Goal: Task Accomplishment & Management: Manage account settings

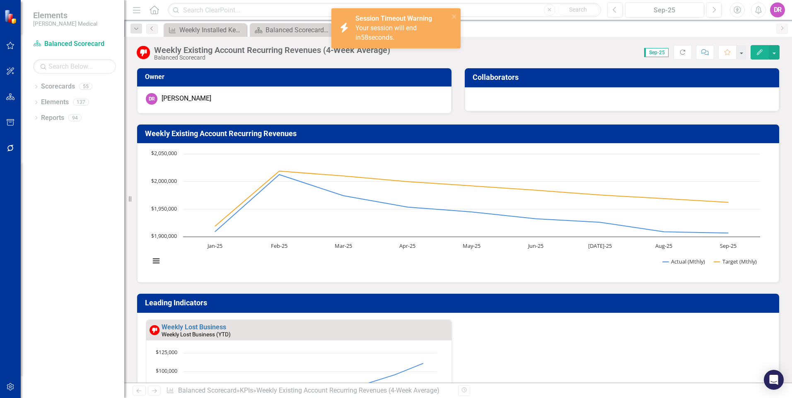
scroll to position [414, 0]
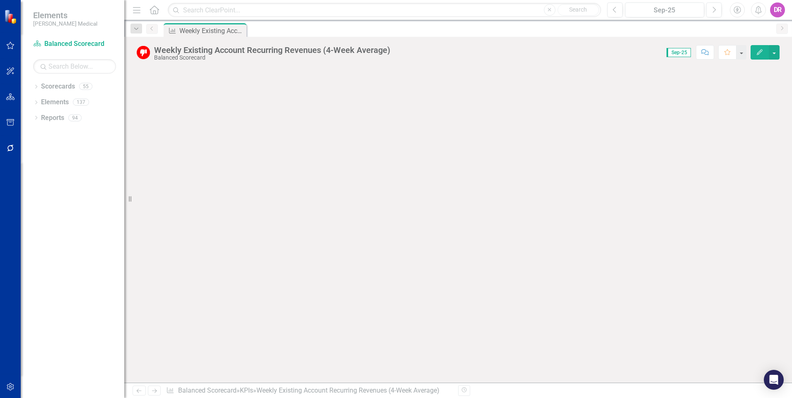
click at [151, 11] on icon at bounding box center [154, 9] width 10 height 9
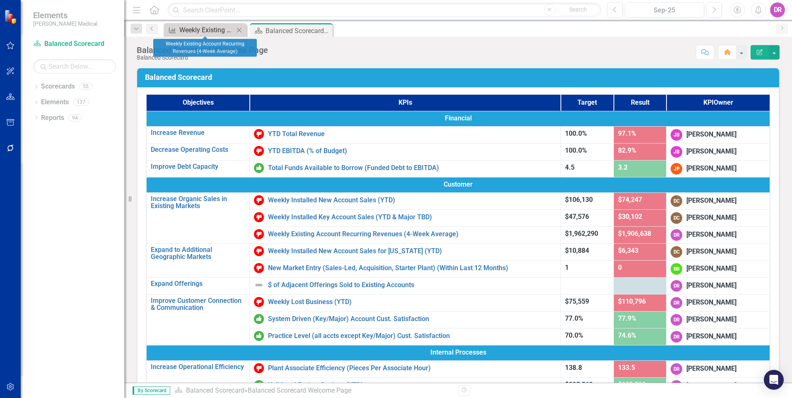
click at [214, 31] on div "Weekly Existing Account Recurring Revenues (4-Week Average)" at bounding box center [206, 30] width 55 height 10
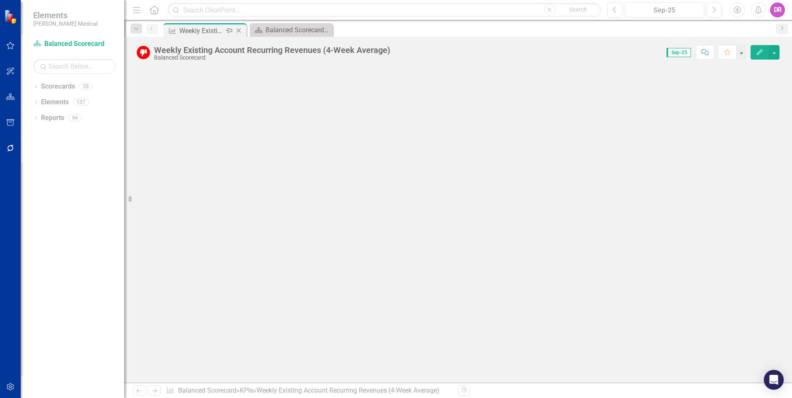
click at [239, 31] on icon "Close" at bounding box center [238, 30] width 8 height 7
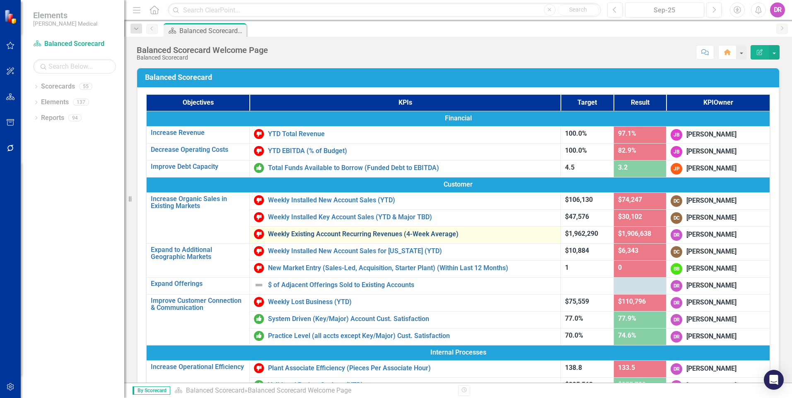
click at [326, 237] on link "Weekly Existing Account Recurring Revenues (4-Week Average)" at bounding box center [412, 234] width 288 height 7
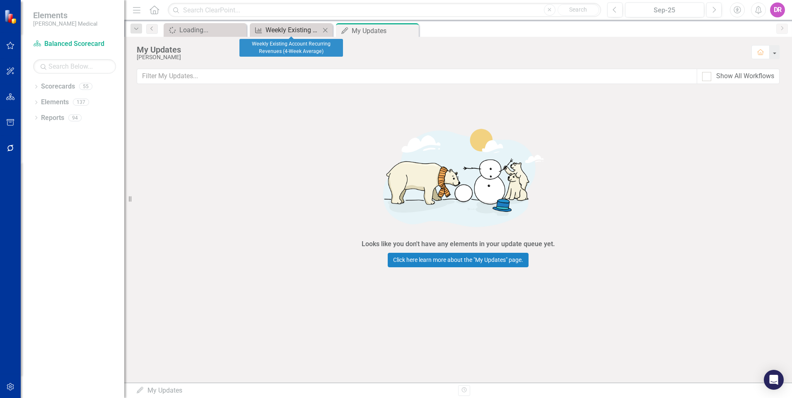
click at [274, 34] on div "Weekly Existing Account Recurring Revenues (4-Week Average)" at bounding box center [292, 30] width 55 height 10
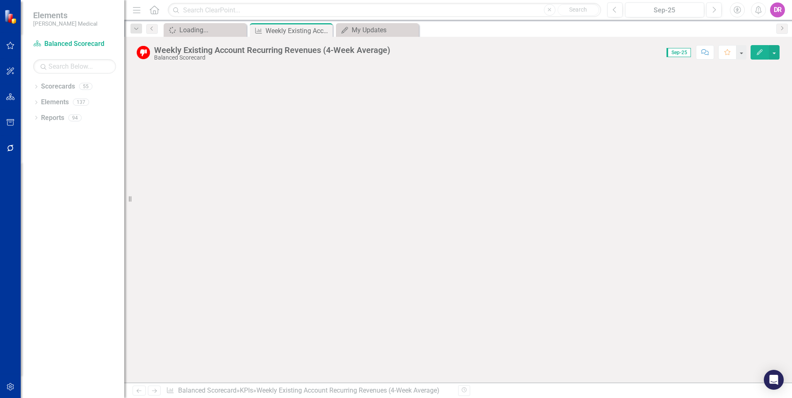
click at [128, 200] on icon "Resize" at bounding box center [132, 199] width 8 height 7
drag, startPoint x: 133, startPoint y: 201, endPoint x: 103, endPoint y: 211, distance: 30.9
click at [103, 211] on div "Elements [PERSON_NAME] Medical Scorecard Balanced Scorecard Search Dropdown Sco…" at bounding box center [62, 199] width 124 height 398
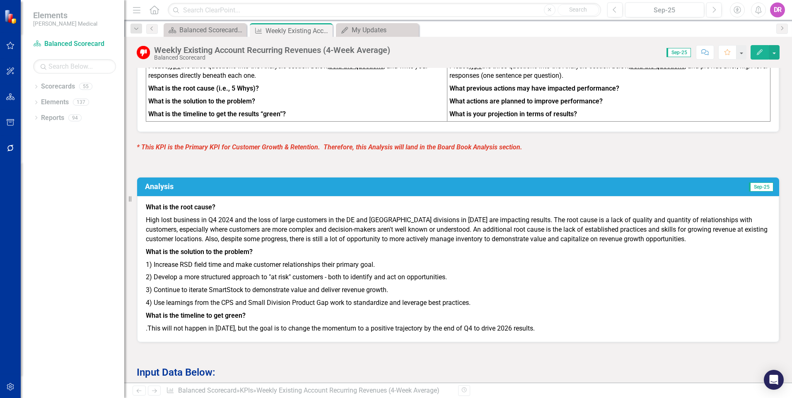
scroll to position [711, 0]
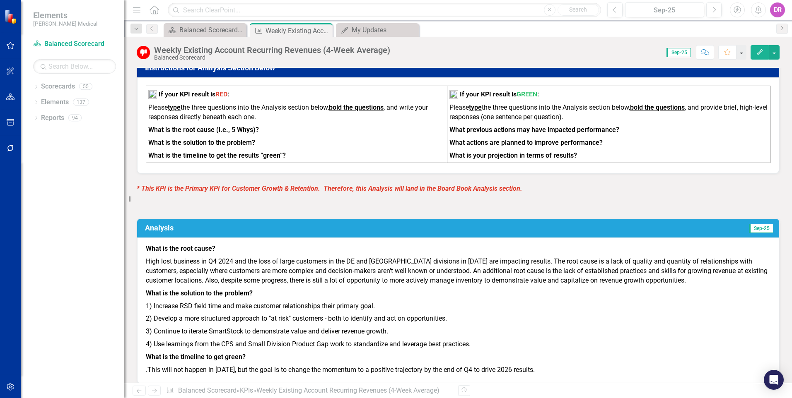
drag, startPoint x: 661, startPoint y: 203, endPoint x: 455, endPoint y: 213, distance: 206.5
click at [455, 244] on span "What is the root cause? High lost business in Q4 2024 and the loss of large cus…" at bounding box center [458, 309] width 624 height 130
click at [441, 256] on p "High lost business in Q4 2024 and the loss of large customers in the DE and [GE…" at bounding box center [458, 272] width 624 height 32
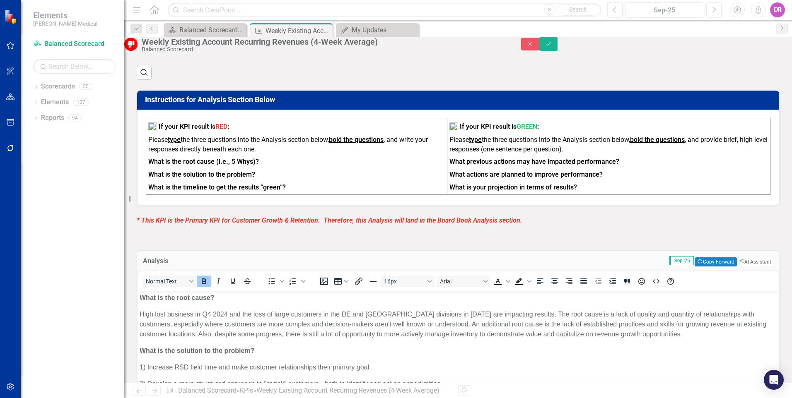
scroll to position [670, 0]
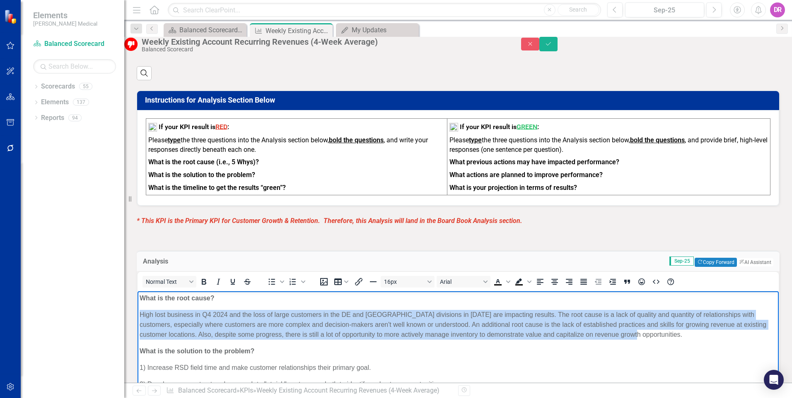
drag, startPoint x: 685, startPoint y: 336, endPoint x: 138, endPoint y: 317, distance: 547.8
click at [138, 317] on body "What is the root cause? High lost business in Q4 2024 and the loss of large cus…" at bounding box center [457, 377] width 641 height 173
copy p "High lost business in Q4 2024 and the loss of large customers in the DE and [GE…"
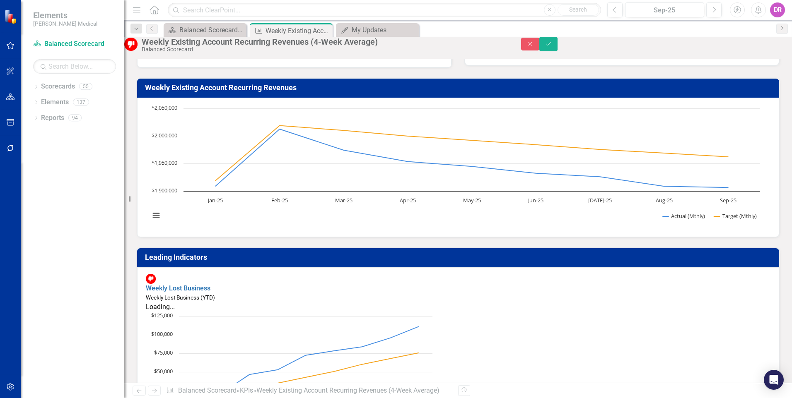
scroll to position [0, 0]
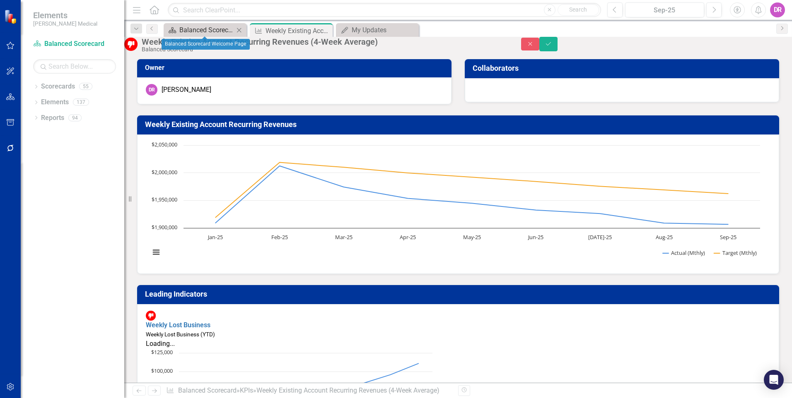
click at [215, 27] on div "Balanced Scorecard Welcome Page" at bounding box center [206, 30] width 55 height 10
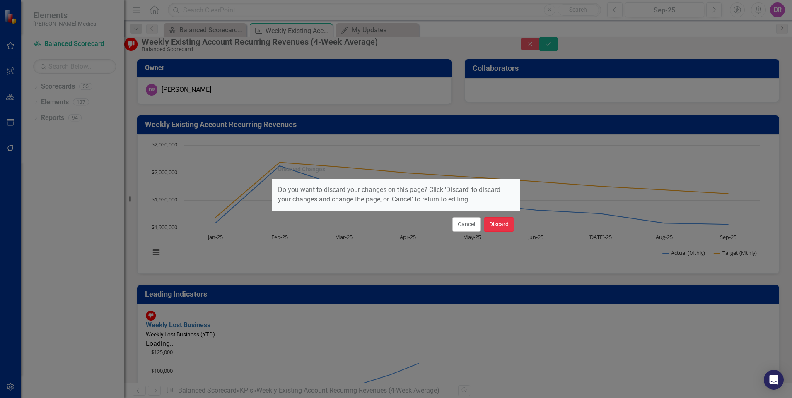
click at [491, 222] on button "Discard" at bounding box center [499, 224] width 30 height 14
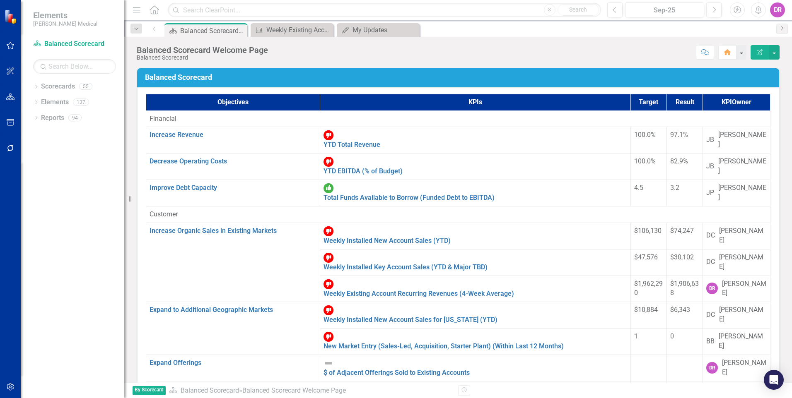
scroll to position [124, 0]
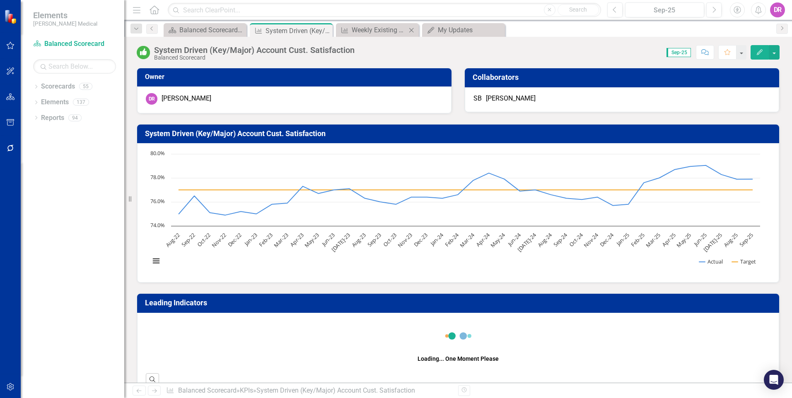
click at [411, 32] on icon "Close" at bounding box center [411, 30] width 8 height 7
click at [395, 30] on icon "Close" at bounding box center [390, 26] width 8 height 7
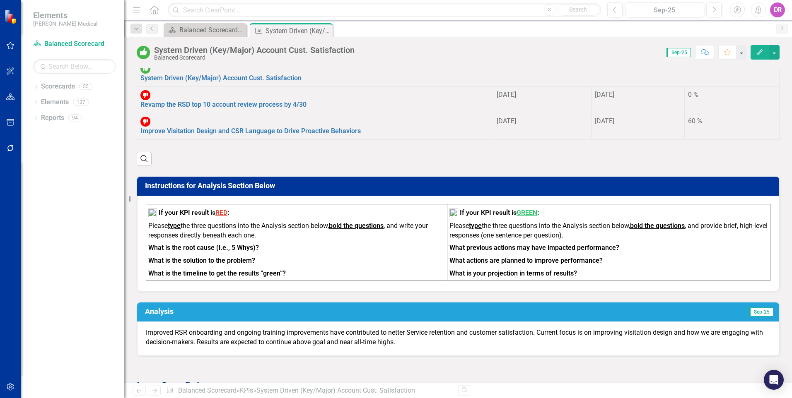
scroll to position [621, 0]
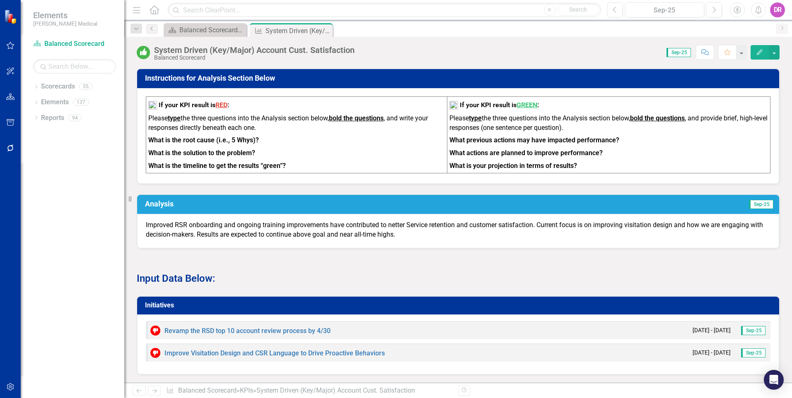
click at [422, 214] on div "Improved RSR onboarding and ongoing training improvements have contributed to n…" at bounding box center [458, 231] width 642 height 34
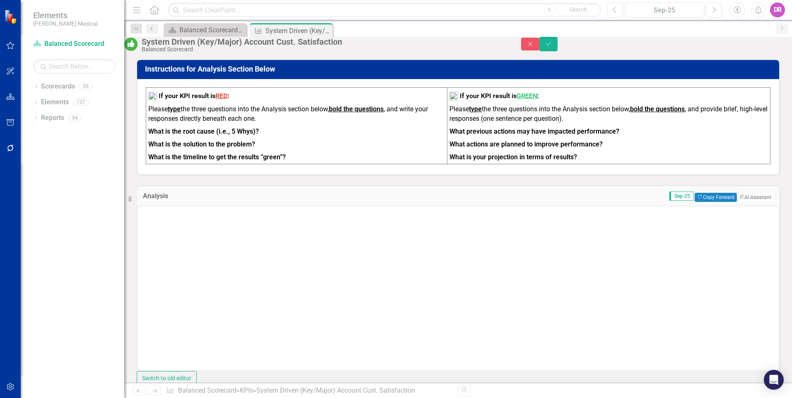
scroll to position [0, 0]
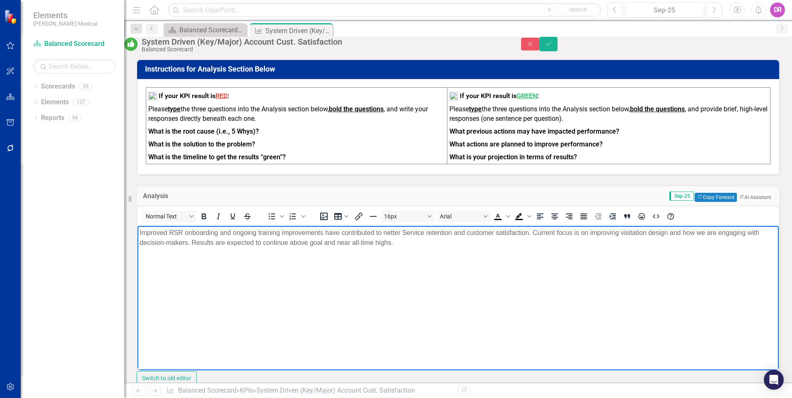
drag, startPoint x: 408, startPoint y: 243, endPoint x: 129, endPoint y: 234, distance: 279.3
click at [137, 234] on html "Improved RSR onboarding and ongoing training improvements have contributed to n…" at bounding box center [457, 288] width 641 height 124
copy p "Improved RSR onboarding and ongoing training improvements have contributed to n…"
click at [534, 47] on icon "Close" at bounding box center [529, 44] width 7 height 6
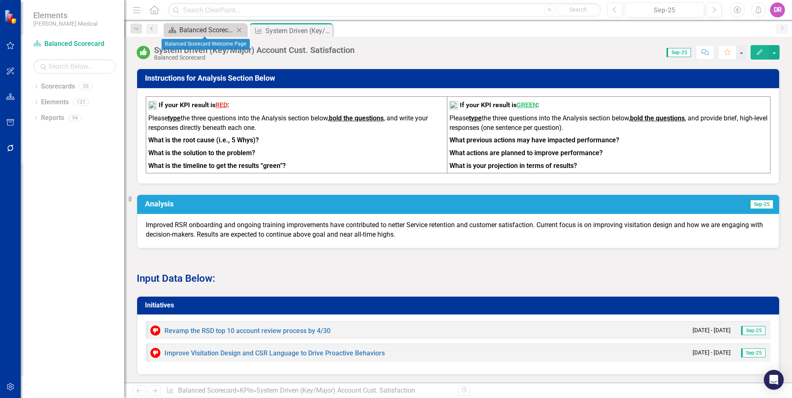
click at [207, 29] on div "Balanced Scorecard Welcome Page" at bounding box center [206, 30] width 55 height 10
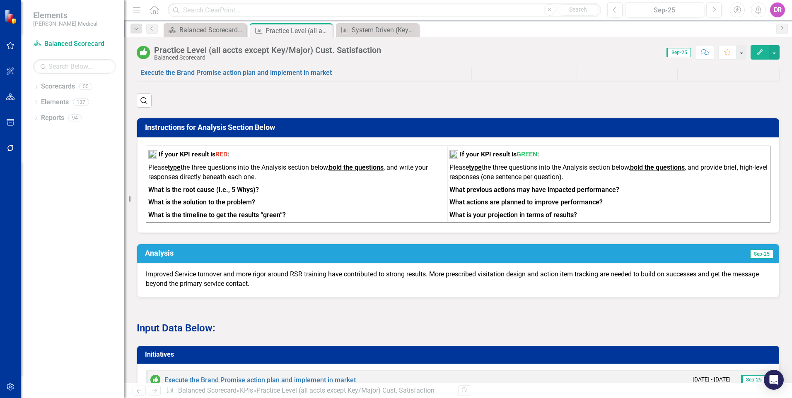
scroll to position [604, 0]
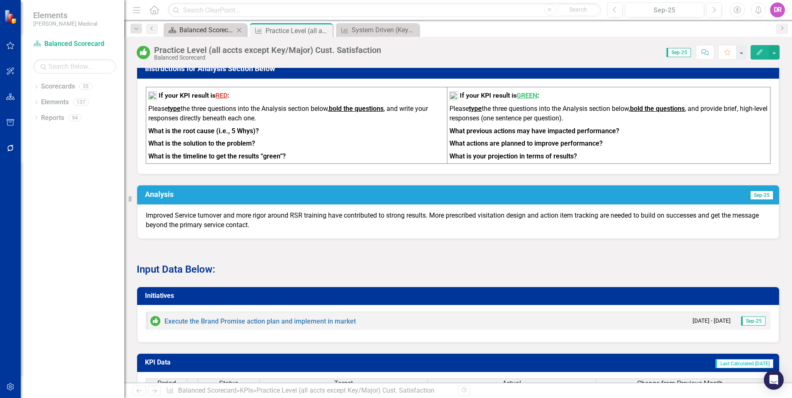
click at [202, 27] on div "Balanced Scorecard Welcome Page" at bounding box center [206, 30] width 55 height 10
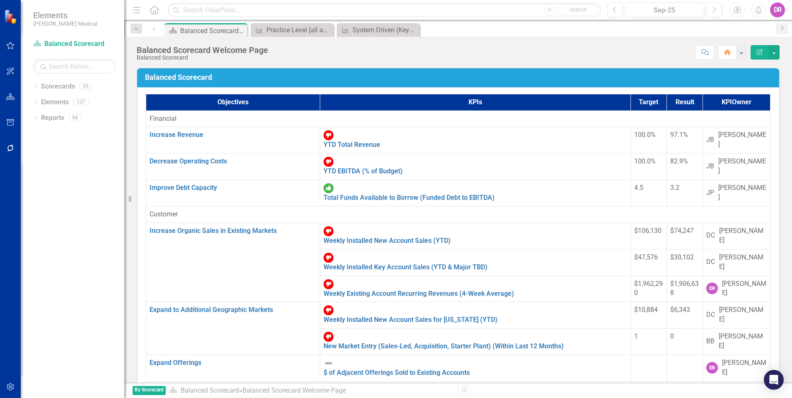
scroll to position [166, 0]
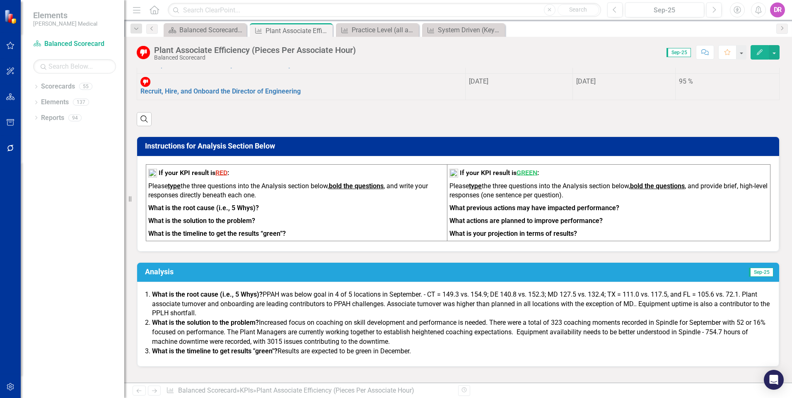
scroll to position [621, 0]
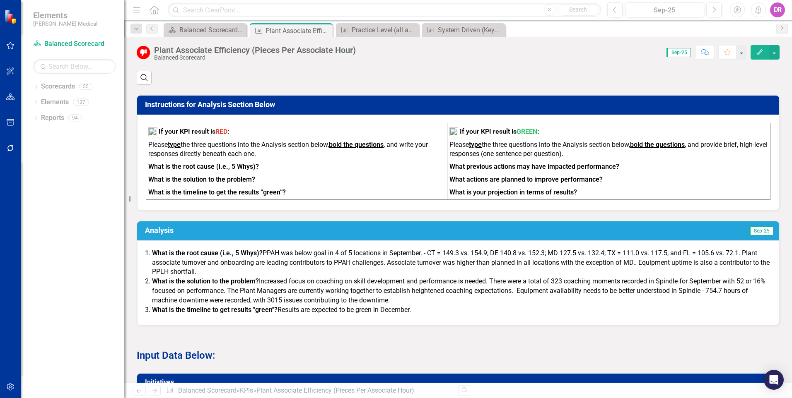
click at [205, 249] on li "What is the root cause (i.e., 5 Whys)? PPAH was below goal in 4 of 5 locations …" at bounding box center [461, 263] width 618 height 29
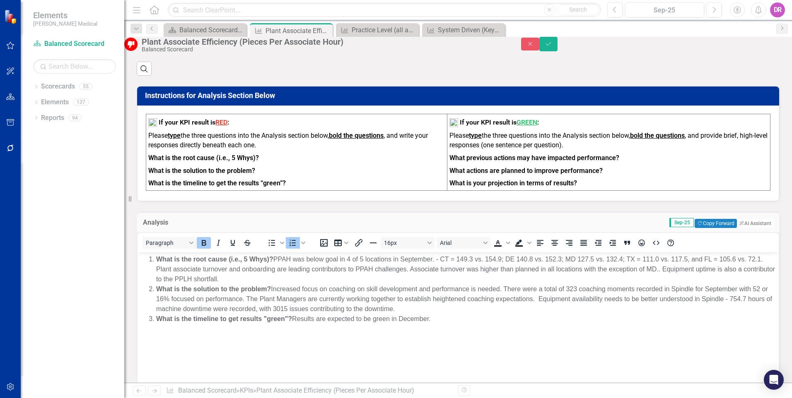
scroll to position [0, 0]
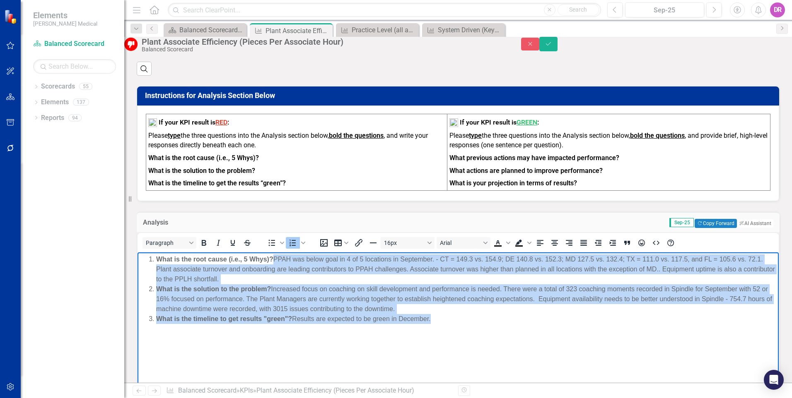
drag, startPoint x: 435, startPoint y: 319, endPoint x: 277, endPoint y: 256, distance: 169.5
click at [277, 256] on ol "What is the root cause (i.e., 5 Whys)? PPAH was below goal in 4 of 5 locations …" at bounding box center [458, 289] width 637 height 70
copy ol "PPAH was below goal in 4 of 5 locations in September. - CT = 149.3 vs. 154.9; D…"
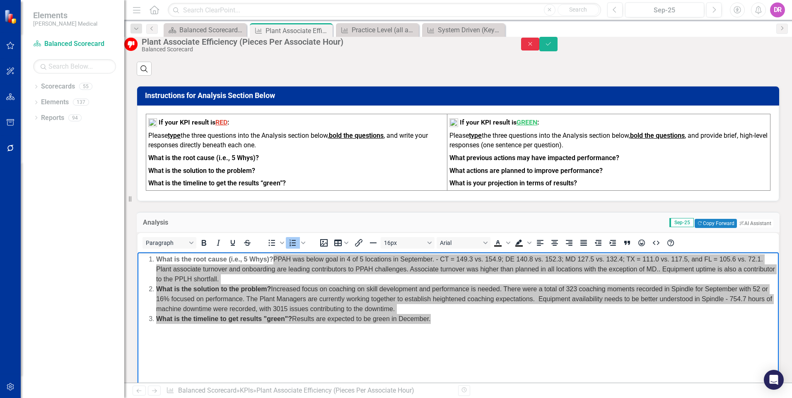
click at [534, 47] on icon "Close" at bounding box center [529, 44] width 7 height 6
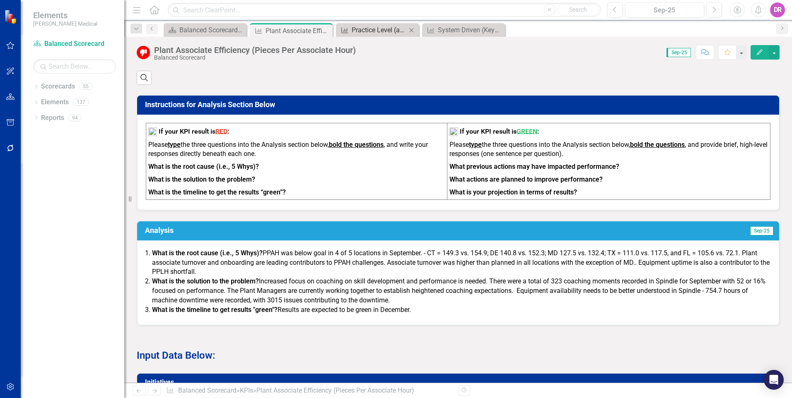
click at [376, 26] on div "Practice Level (all accts except Key/Major) Cust. Satisfaction" at bounding box center [379, 30] width 55 height 10
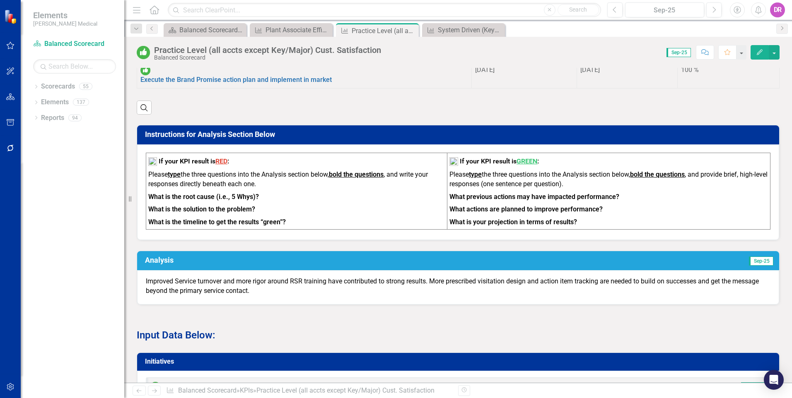
scroll to position [704, 0]
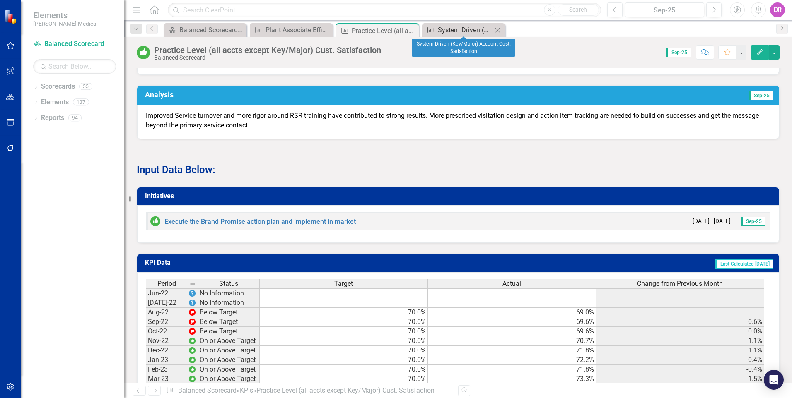
click at [460, 30] on div "System Driven (Key/Major) Account Cust. Satisfaction" at bounding box center [465, 30] width 55 height 10
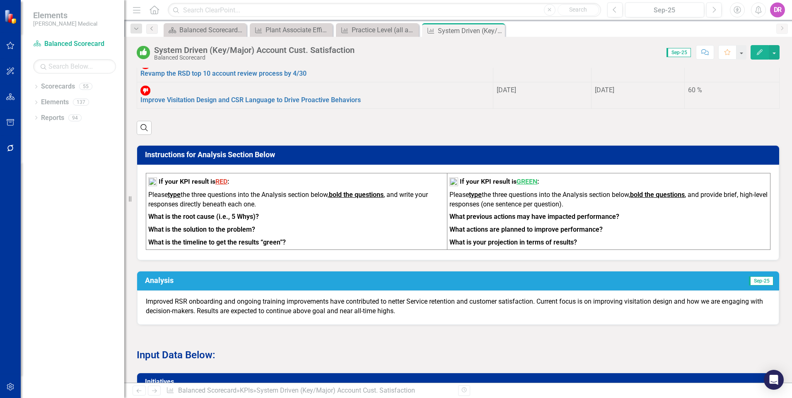
scroll to position [580, 0]
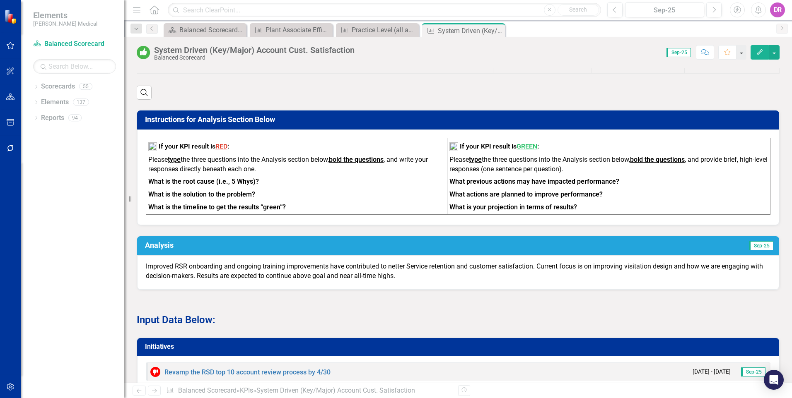
click at [389, 262] on p "Improved RSR onboarding and ongoing training improvements have contributed to n…" at bounding box center [458, 271] width 624 height 19
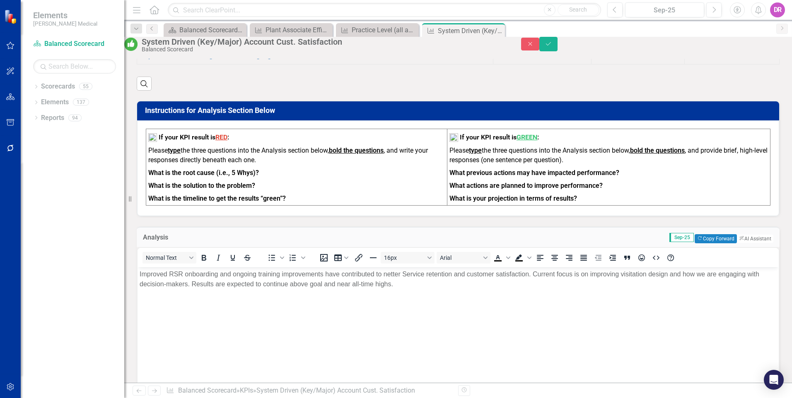
scroll to position [0, 0]
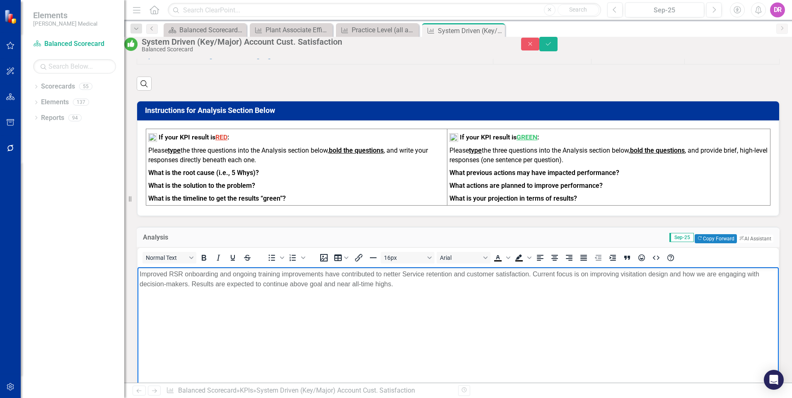
click at [386, 275] on p "Improved RSR onboarding and ongoing training improvements have contributed to n…" at bounding box center [458, 280] width 637 height 20
click at [552, 46] on icon "Save" at bounding box center [548, 44] width 7 height 6
